Goal: Use online tool/utility: Utilize a website feature to perform a specific function

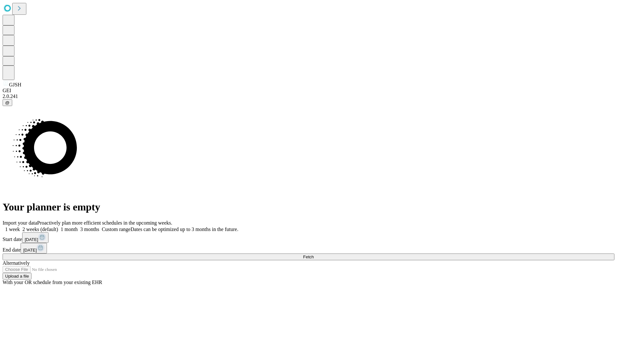
click at [314, 255] on span "Fetch" at bounding box center [308, 257] width 11 height 5
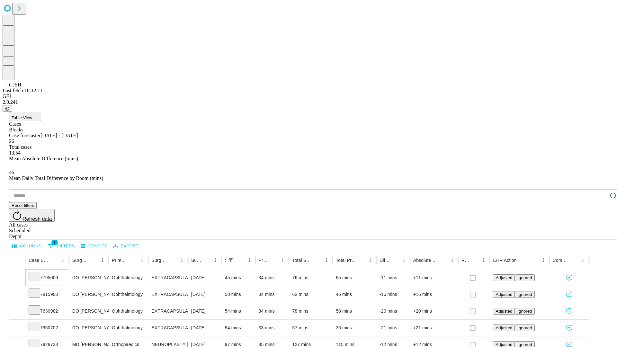
click at [38, 273] on icon at bounding box center [34, 276] width 6 height 6
